Goal: Task Accomplishment & Management: Complete application form

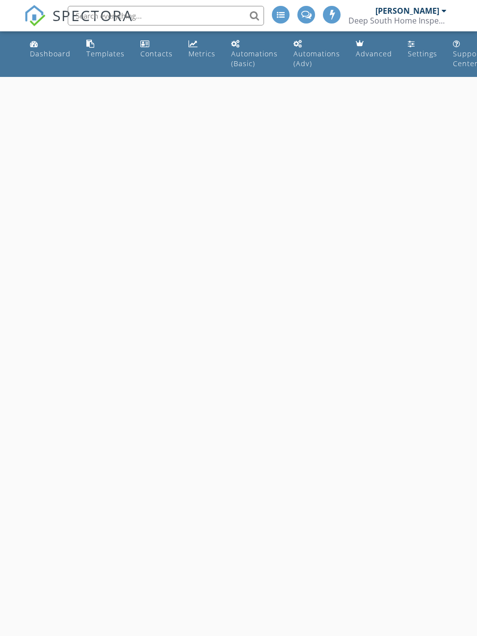
select select "8"
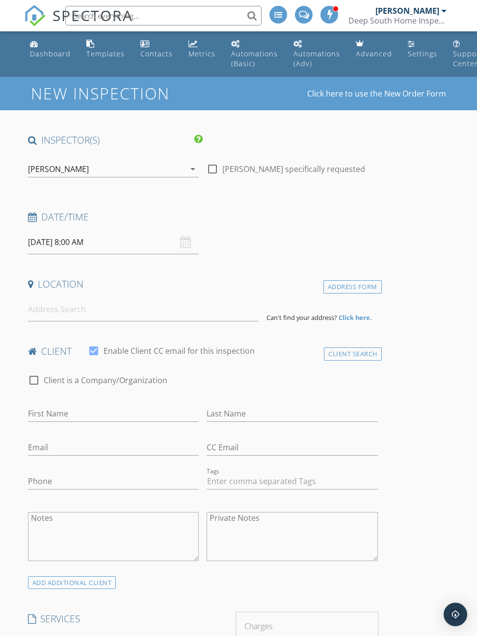
click at [45, 242] on input "[DATE] 8:00 AM" at bounding box center [113, 242] width 171 height 24
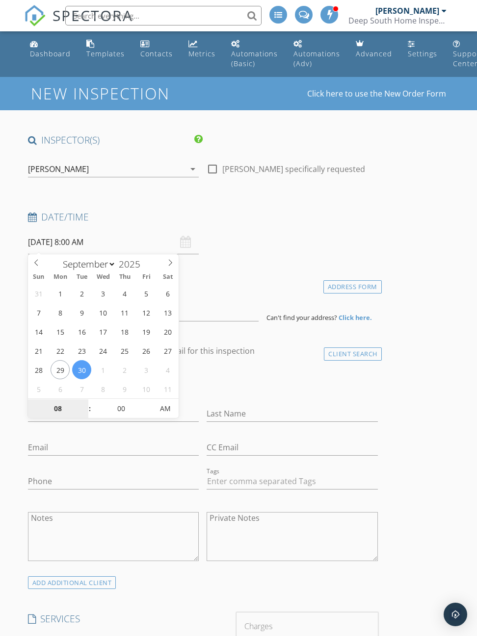
type input "[DATE] 8:00 AM"
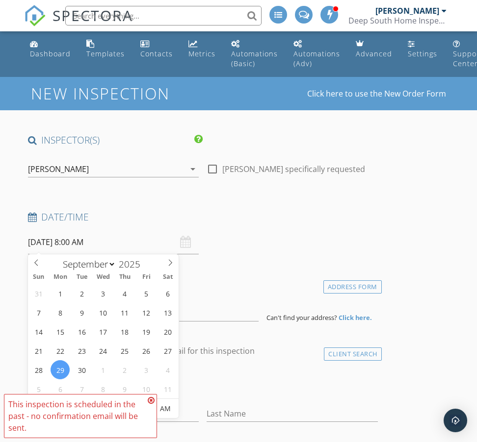
type input "09"
type input "[DATE] 9:00 AM"
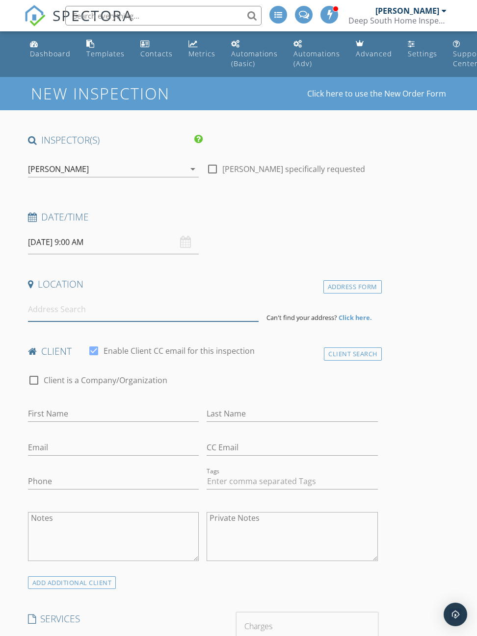
click at [237, 301] on input at bounding box center [143, 310] width 230 height 24
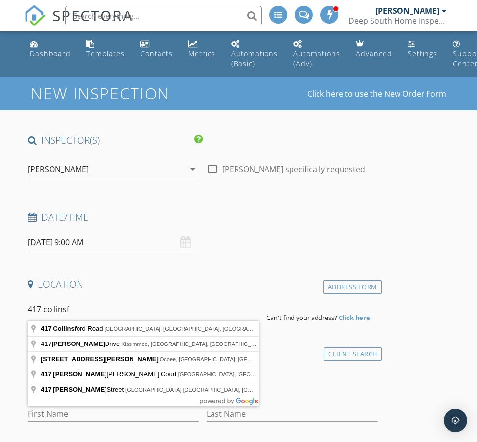
type input "[STREET_ADDRESS]"
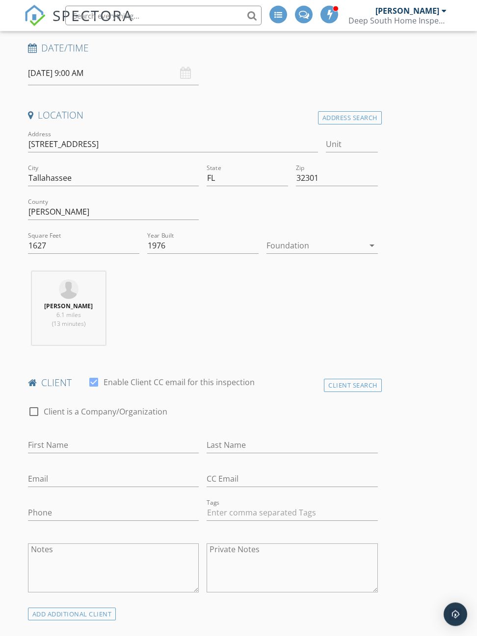
scroll to position [183, 0]
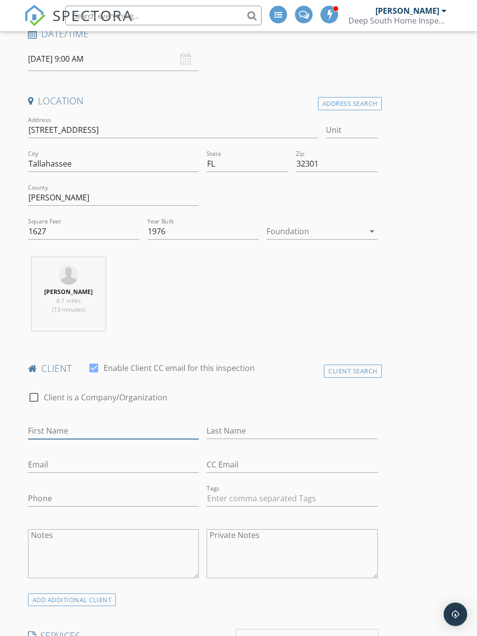
click at [70, 423] on input "First Name" at bounding box center [113, 431] width 171 height 16
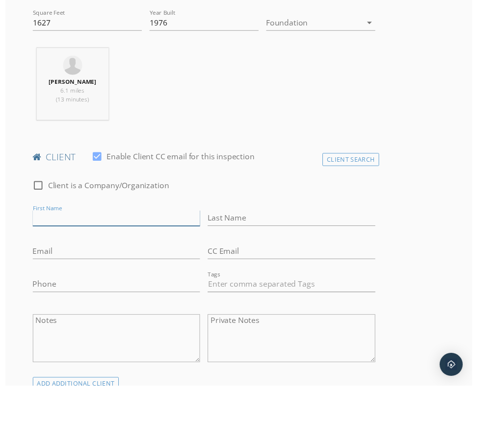
scroll to position [392, 0]
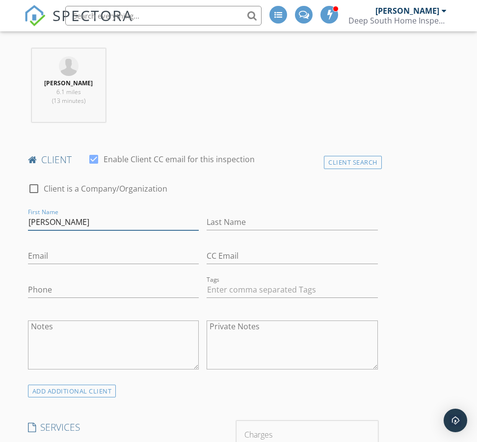
type input "[PERSON_NAME]"
click at [272, 215] on input "Last Name" at bounding box center [291, 222] width 171 height 16
type input "[PERSON_NAME]"
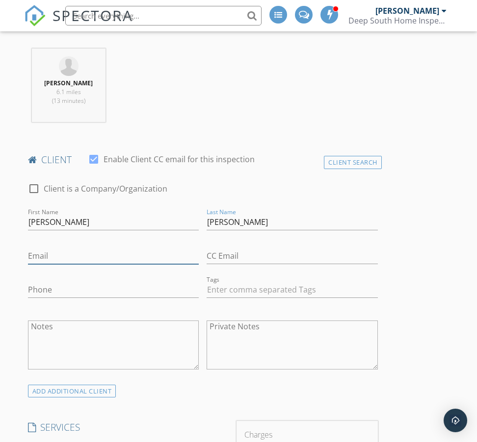
click at [48, 248] on input "Email" at bounding box center [113, 256] width 171 height 16
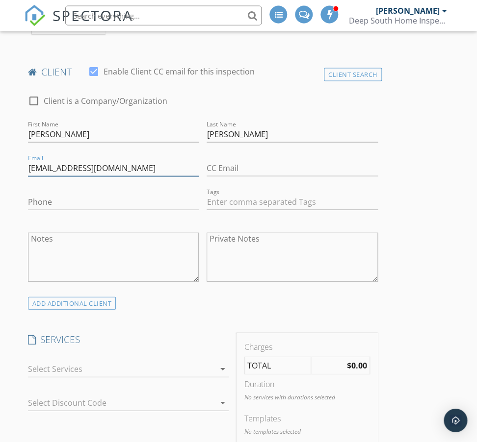
type input "[EMAIL_ADDRESS][DOMAIN_NAME]"
click at [33, 364] on div at bounding box center [121, 369] width 187 height 16
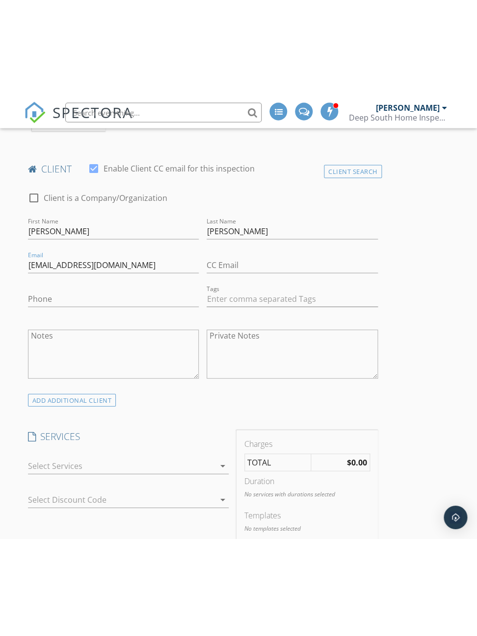
scroll to position [481, 0]
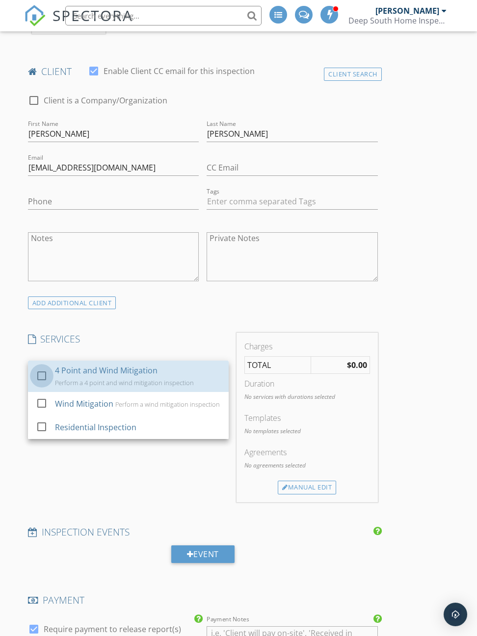
click at [39, 370] on div at bounding box center [41, 375] width 17 height 17
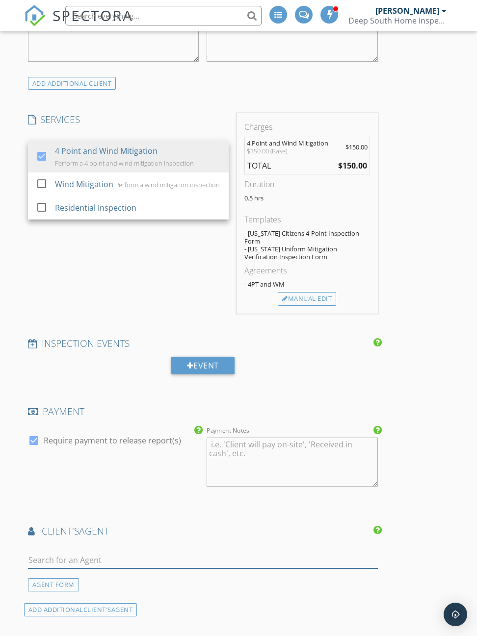
click at [138, 553] on input "text" at bounding box center [203, 561] width 350 height 16
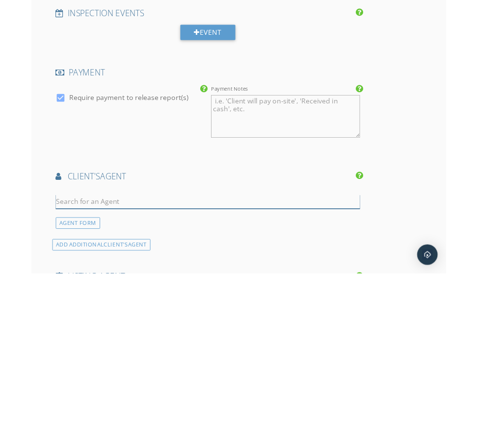
scroll to position [1029, 0]
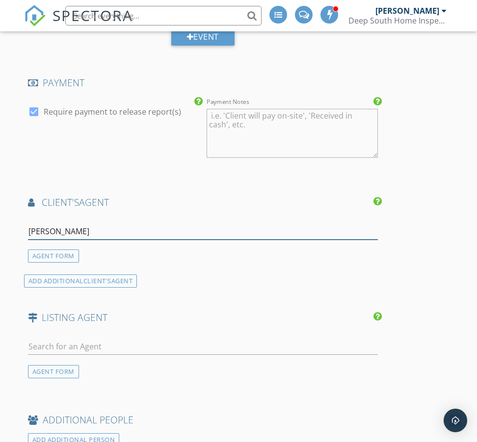
type input "[PERSON_NAME]"
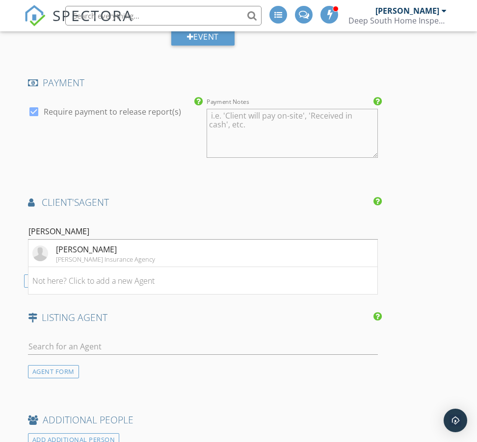
click at [70, 244] on div "[PERSON_NAME]" at bounding box center [105, 250] width 99 height 12
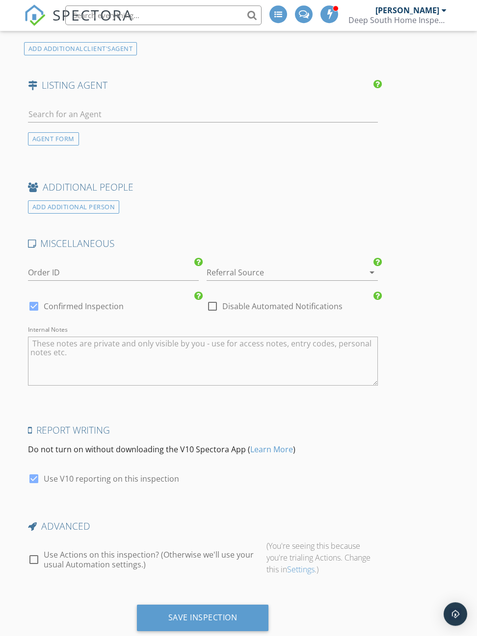
scroll to position [1462, 0]
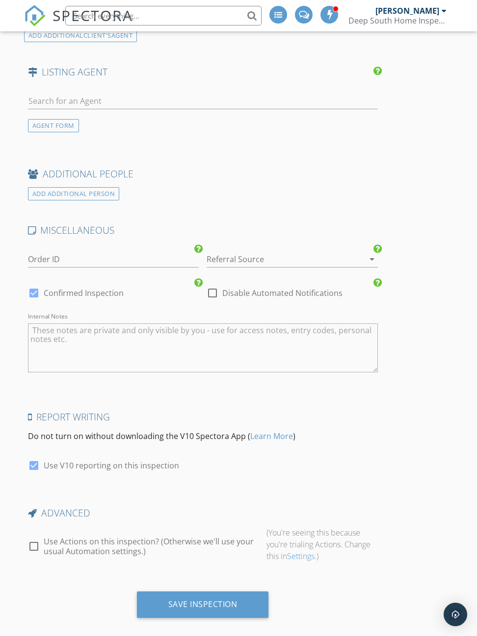
click at [191, 600] on div "Save Inspection" at bounding box center [202, 605] width 69 height 10
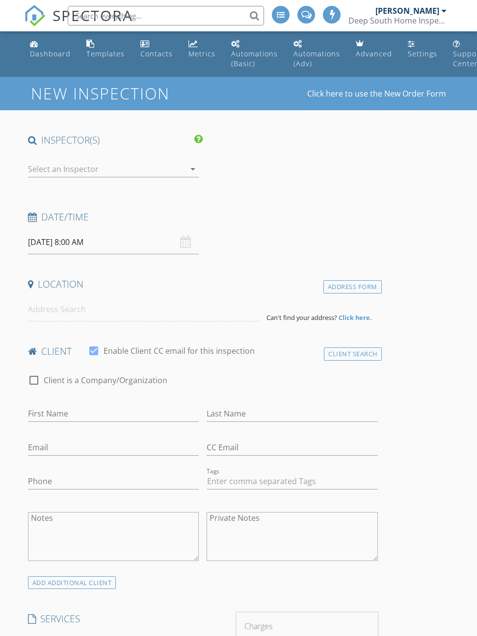
select select "8"
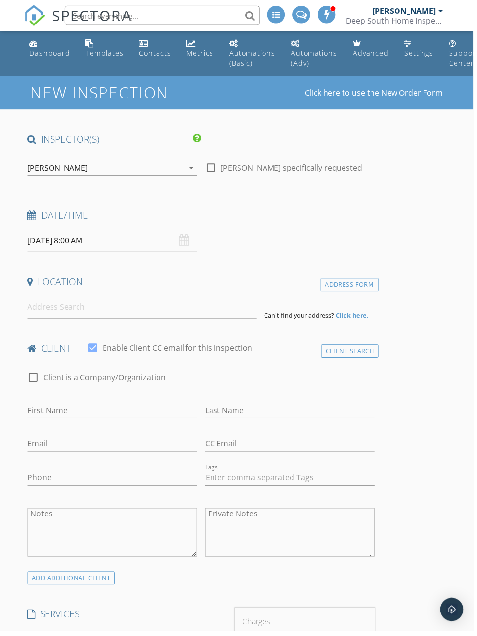
click at [102, 243] on input "[DATE] 8:00 AM" at bounding box center [113, 242] width 171 height 24
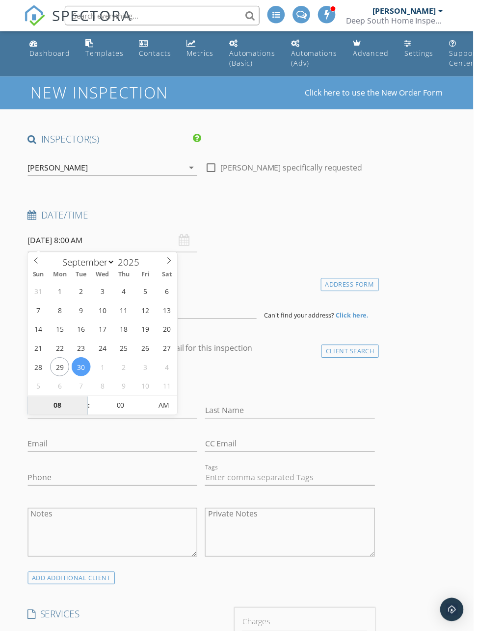
type input "[DATE] 8:00 AM"
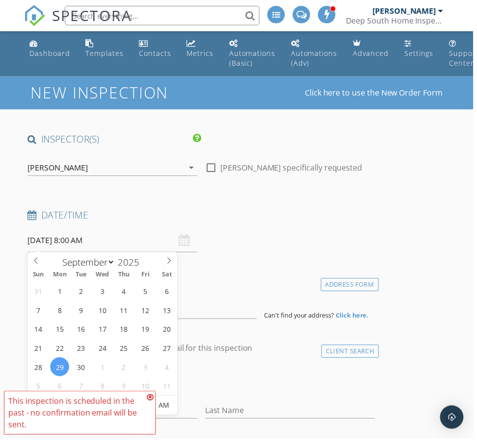
type input "10"
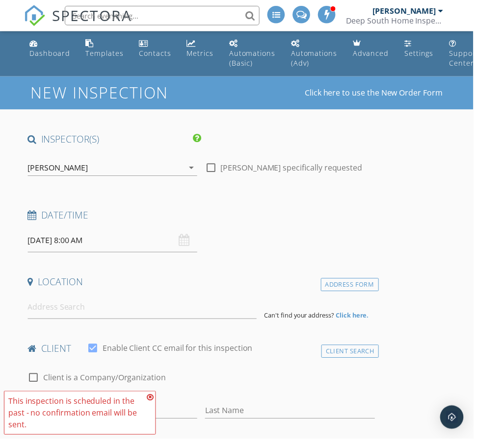
type input "[DATE] 10:00 AM"
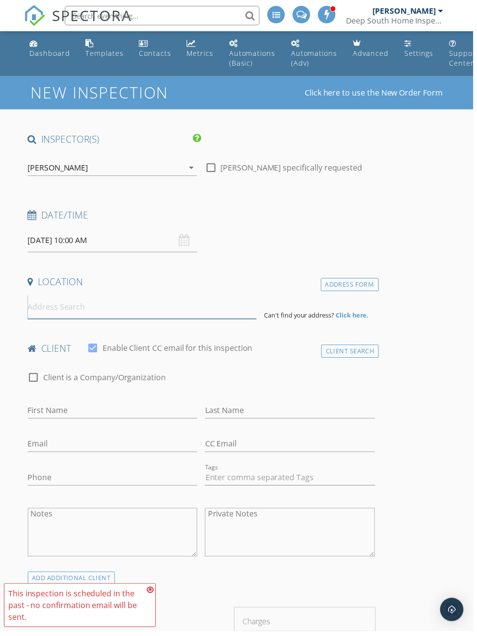
click at [231, 300] on input at bounding box center [143, 310] width 230 height 24
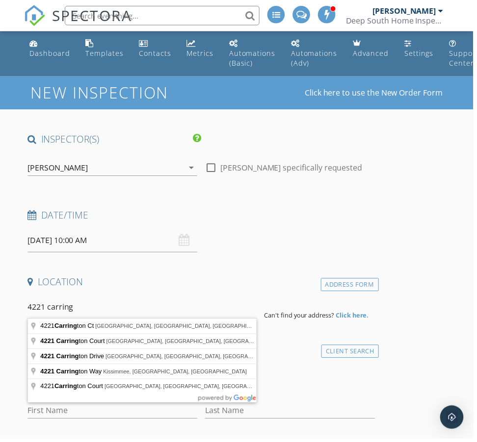
type input "4221 Carrington Court, Tallahassee, FL, USA"
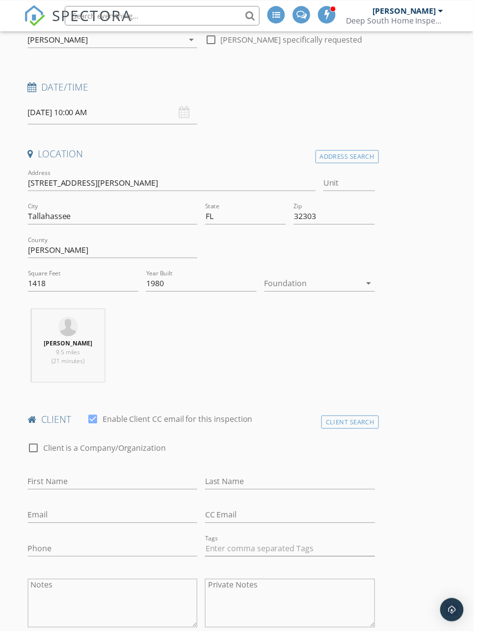
scroll to position [153, 0]
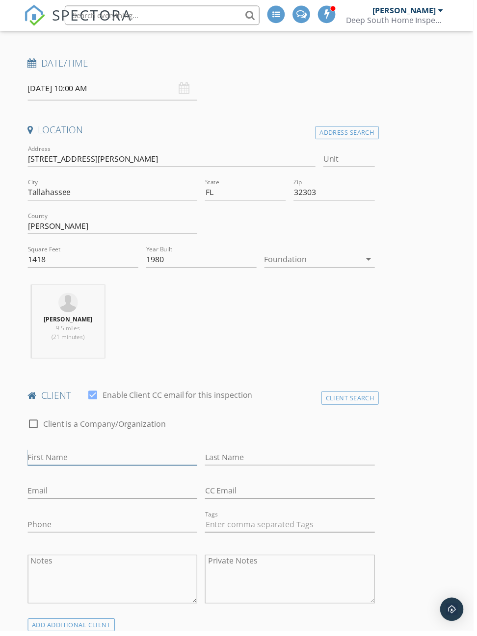
click at [54, 454] on input "First Name" at bounding box center [113, 462] width 171 height 16
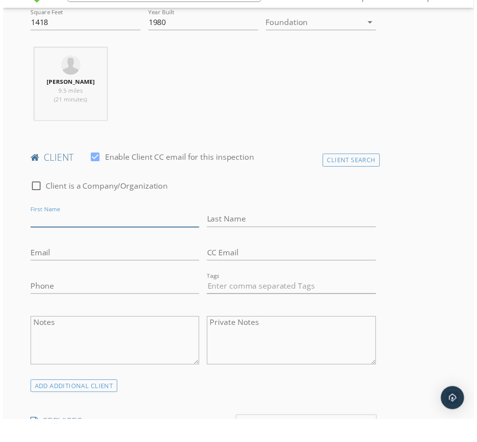
scroll to position [393, 0]
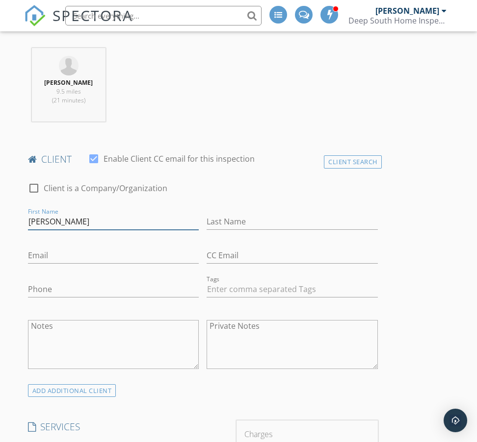
type input "Laura"
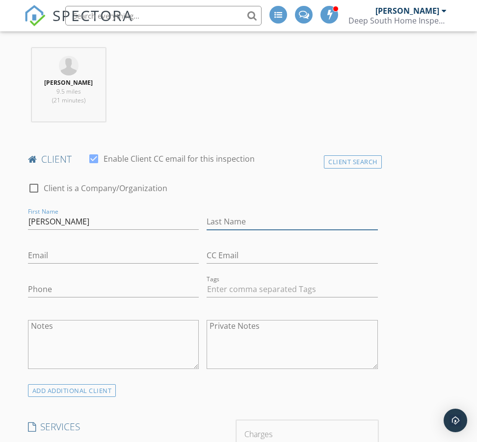
click at [302, 214] on input "Last Name" at bounding box center [291, 222] width 171 height 16
type input "Carroll"
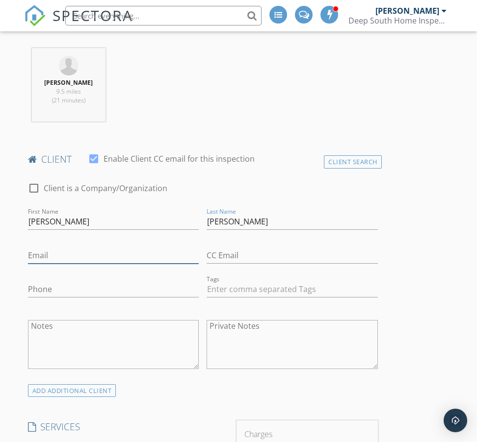
click at [58, 248] on input "Email" at bounding box center [113, 256] width 171 height 16
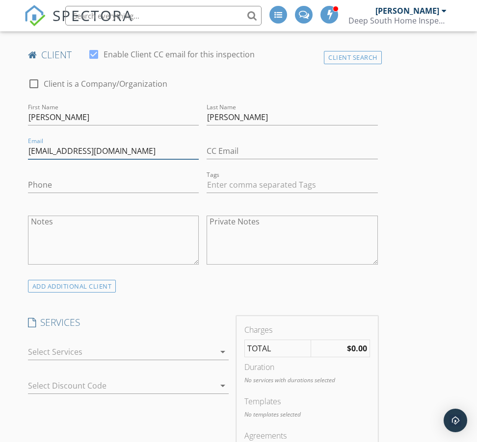
type input "Laura10140@yahoo.com"
click at [44, 344] on div at bounding box center [121, 352] width 187 height 16
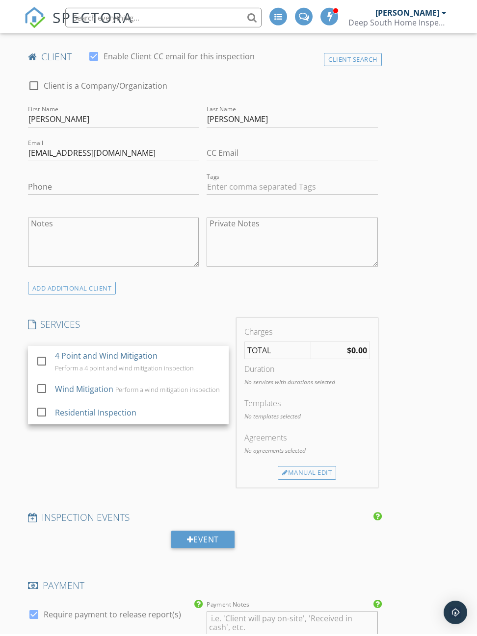
scroll to position [497, 0]
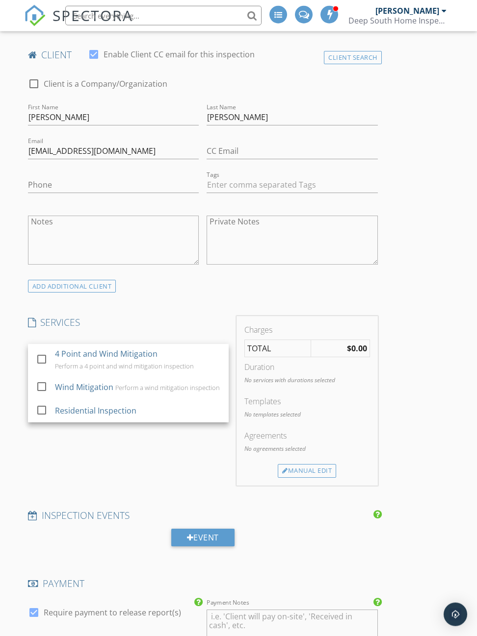
click at [41, 354] on div at bounding box center [41, 359] width 17 height 17
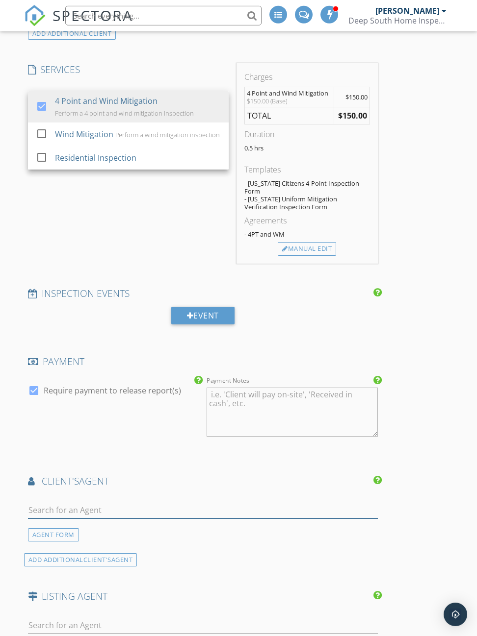
click at [79, 503] on input "text" at bounding box center [203, 511] width 350 height 16
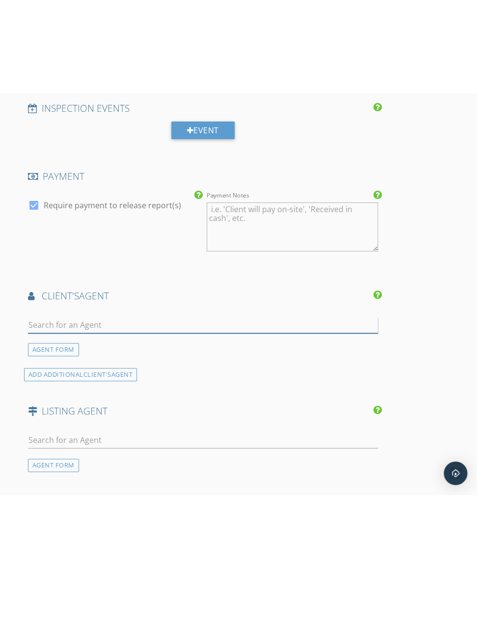
scroll to position [1029, 0]
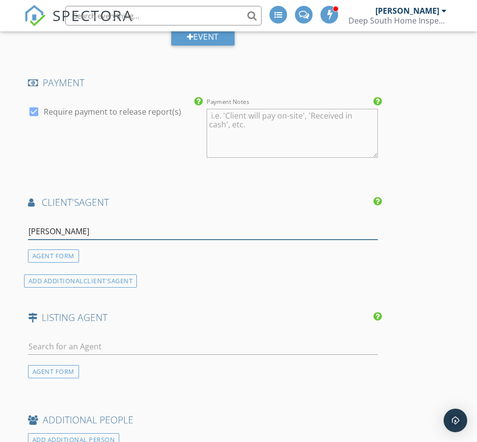
type input "Haley"
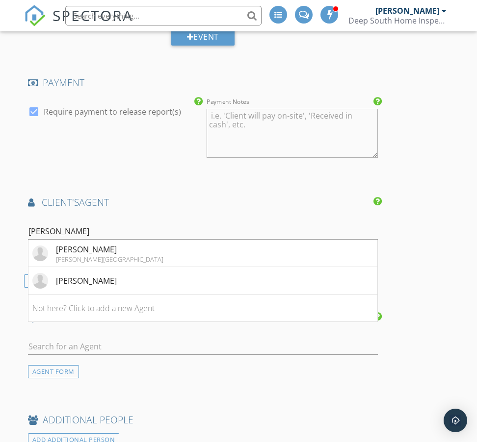
click at [61, 244] on div "Haley Albanese" at bounding box center [109, 250] width 107 height 12
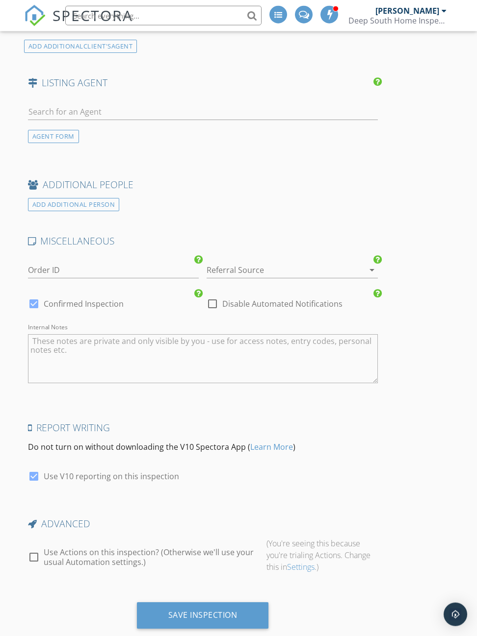
scroll to position [1462, 0]
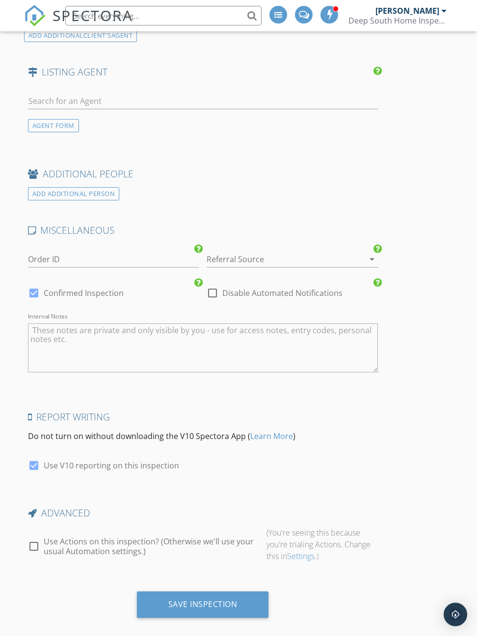
click at [179, 600] on div "Save Inspection" at bounding box center [202, 605] width 69 height 10
